Goal: Task Accomplishment & Management: Complete application form

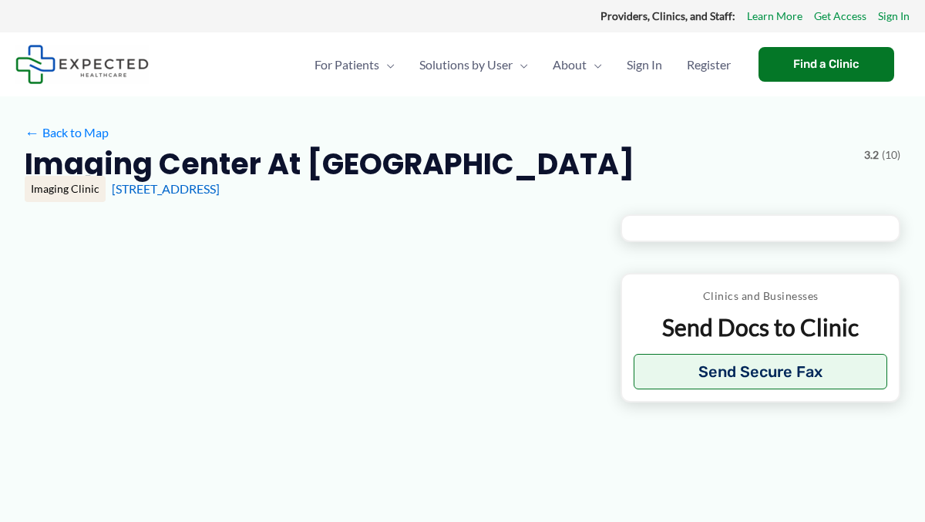
type input "**********"
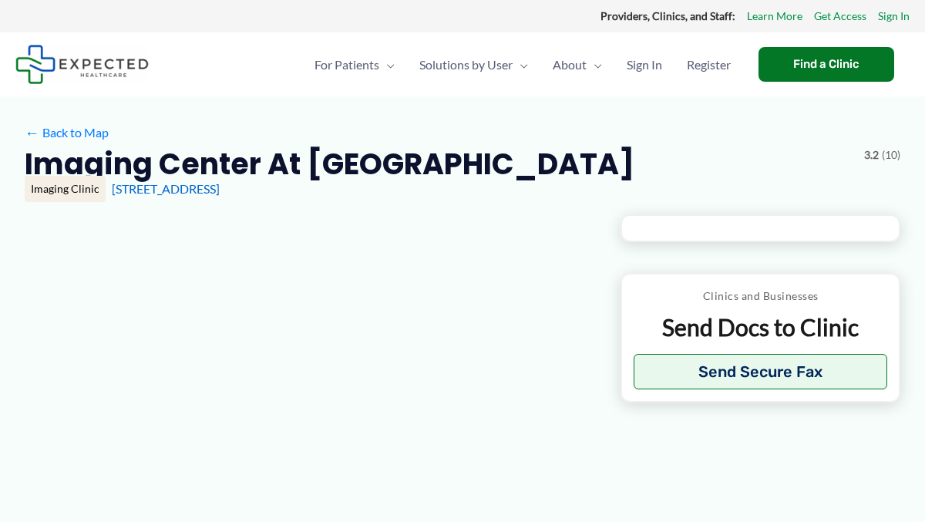
type input "**********"
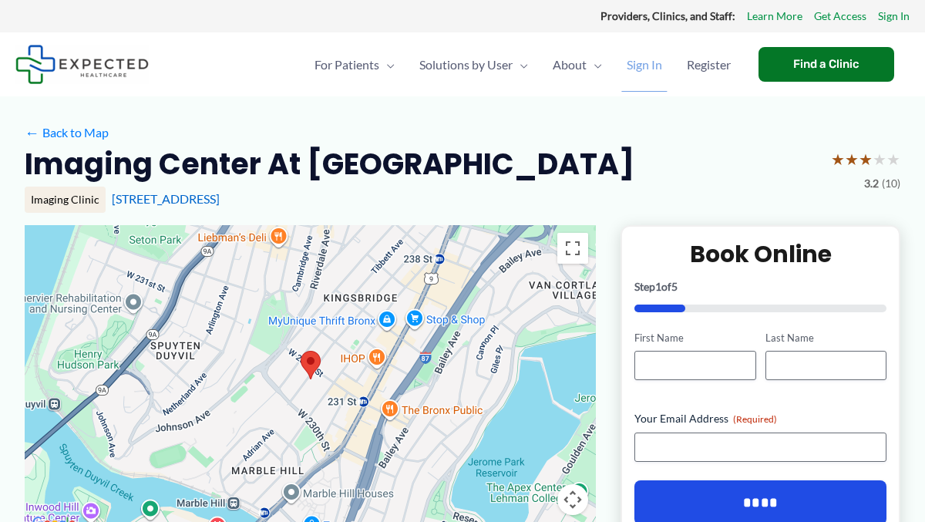
click at [639, 64] on span "Sign In" at bounding box center [644, 65] width 35 height 54
